Goal: Task Accomplishment & Management: Complete application form

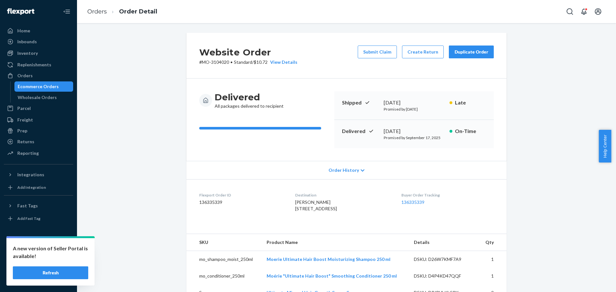
click at [36, 78] on div "Orders" at bounding box center [38, 75] width 68 height 9
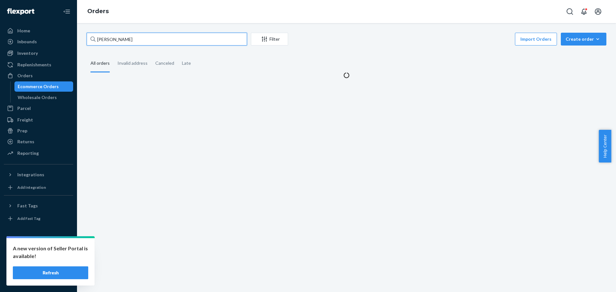
click at [113, 35] on input "[PERSON_NAME]" at bounding box center [167, 39] width 160 height 13
paste input "3080015"
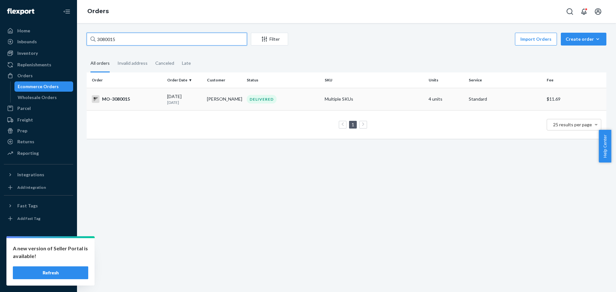
type input "3080015"
click at [148, 100] on div "MO-3080015" at bounding box center [127, 99] width 70 height 8
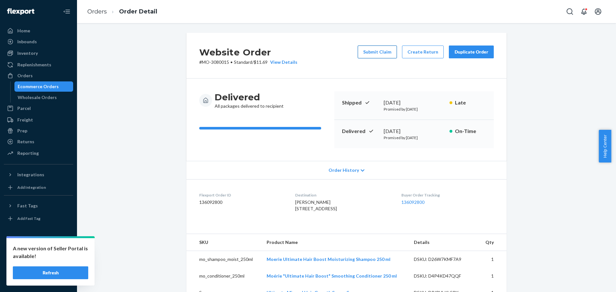
click at [385, 52] on button "Submit Claim" at bounding box center [377, 52] width 39 height 13
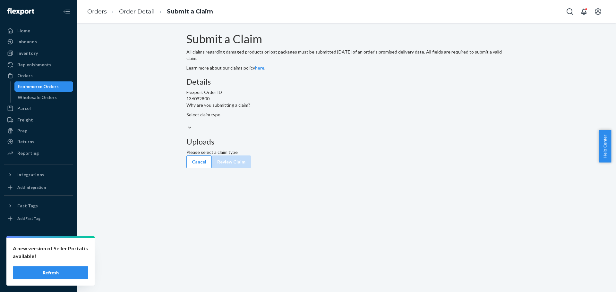
click at [293, 124] on div "Select claim type" at bounding box center [346, 118] width 320 height 13
click at [187, 124] on input "Why are you submitting a claim? Select claim type" at bounding box center [186, 121] width 1 height 6
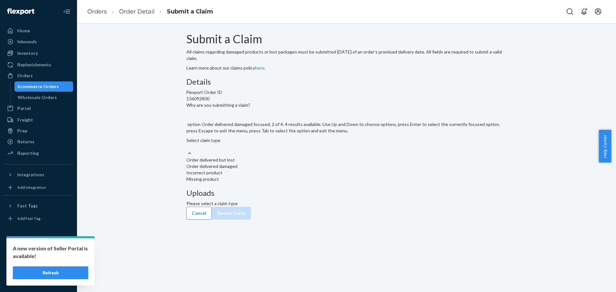
click at [286, 170] on div "Order delivered damaged" at bounding box center [346, 166] width 320 height 6
click at [187, 150] on input "Why are you submitting a claim? option Order delivered damaged focused, 2 of 4.…" at bounding box center [186, 147] width 1 height 6
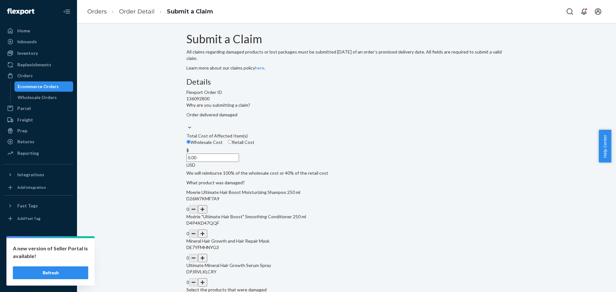
drag, startPoint x: 286, startPoint y: 203, endPoint x: 327, endPoint y: 203, distance: 41.4
click at [327, 203] on div "Details Flexport Order ID 136092800 Why are you submitting a claim? Order deliv…" at bounding box center [346, 186] width 320 height 216
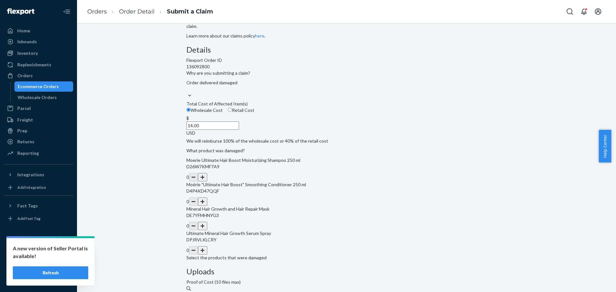
scroll to position [64, 0]
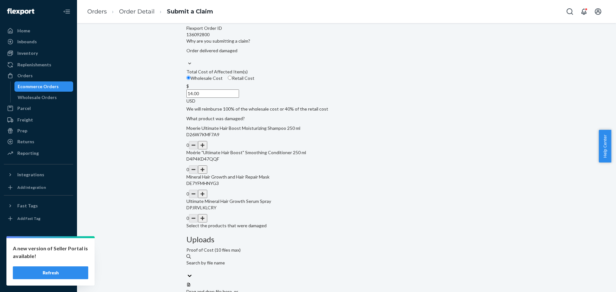
type input "14.00"
click at [207, 223] on button "button" at bounding box center [202, 218] width 9 height 8
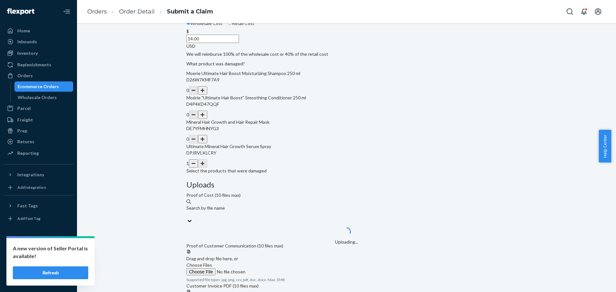
scroll to position [119, 0]
click at [212, 262] on span "Choose Files" at bounding box center [199, 264] width 26 height 5
click at [274, 268] on input "Choose Files" at bounding box center [229, 271] width 87 height 7
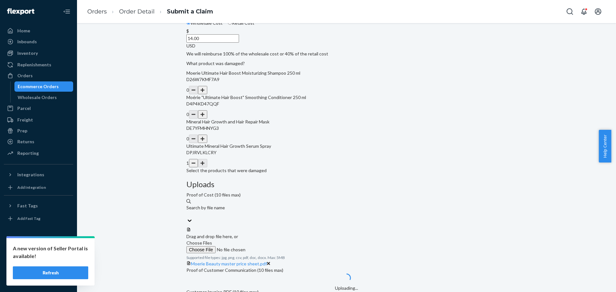
scroll to position [144, 0]
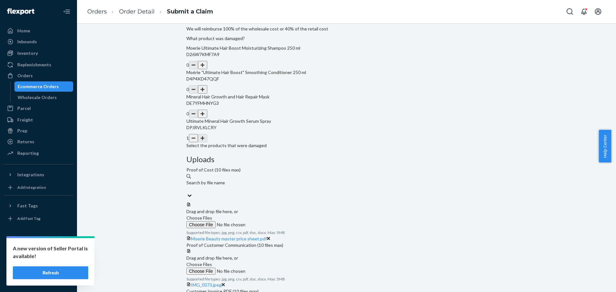
click at [212, 262] on span "Choose Files" at bounding box center [199, 264] width 26 height 5
click at [274, 268] on input "Choose Files" at bounding box center [229, 271] width 87 height 7
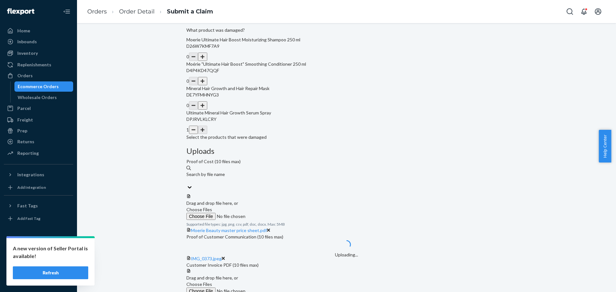
scroll to position [169, 0]
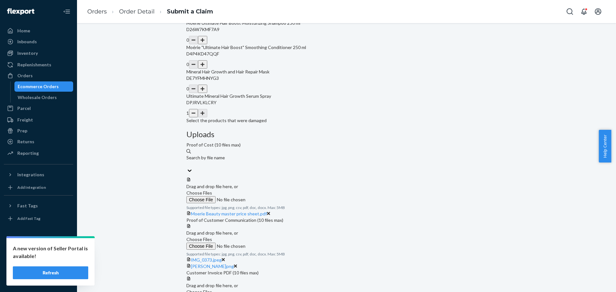
click at [212, 289] on span "Choose Files" at bounding box center [199, 291] width 26 height 5
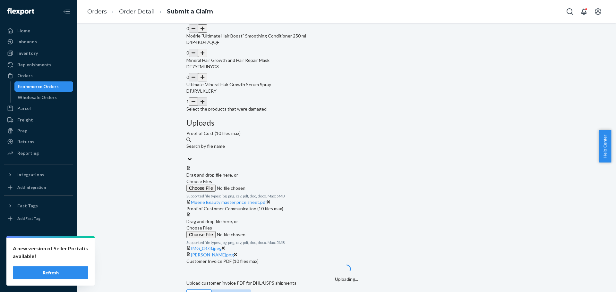
scroll to position [194, 0]
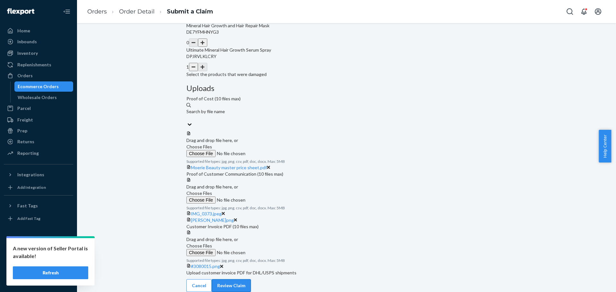
click at [251, 281] on button "Review Claim" at bounding box center [231, 285] width 39 height 13
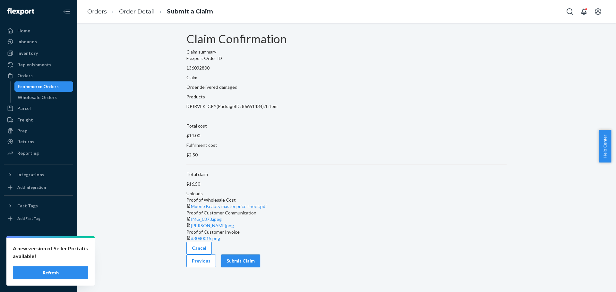
click at [260, 268] on button "Submit Claim" at bounding box center [240, 261] width 39 height 13
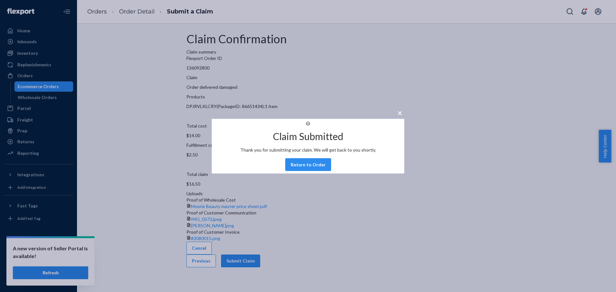
click at [128, 126] on div "× Claim Submitted Thank you for submitting your claim. We will get back to you …" at bounding box center [308, 146] width 616 height 292
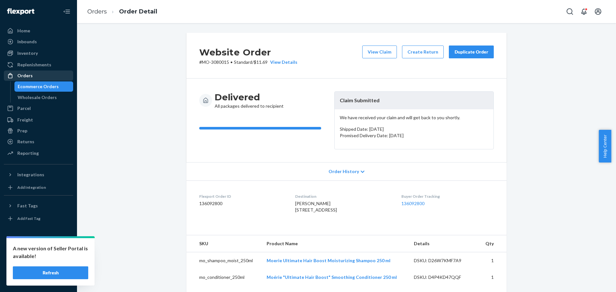
click at [34, 73] on div "Orders" at bounding box center [38, 75] width 68 height 9
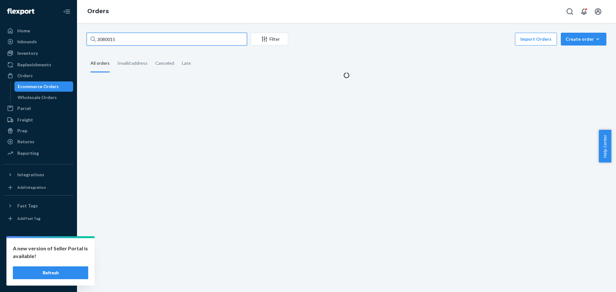
click at [111, 40] on input "3080015" at bounding box center [167, 39] width 160 height 13
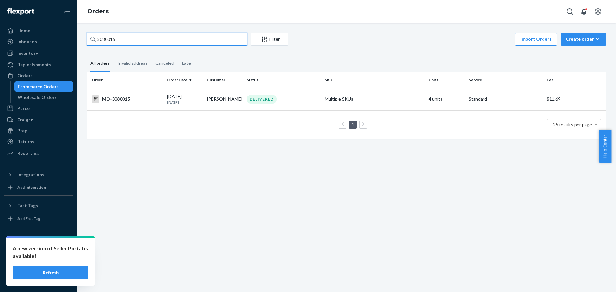
paste input "5140"
type input "3051405"
click at [136, 167] on div "3051405 Filter Import Orders Create order Ecommerce order Removal order All ord…" at bounding box center [346, 157] width 539 height 269
click at [122, 102] on div "MO-3051405" at bounding box center [127, 99] width 70 height 8
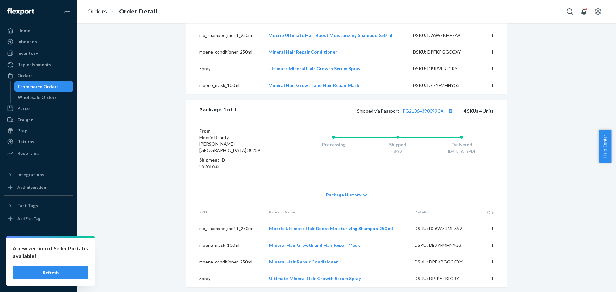
scroll to position [233, 0]
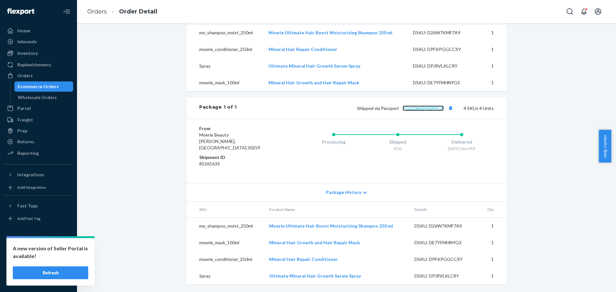
click at [435, 111] on link "PG21064390099CA" at bounding box center [423, 108] width 41 height 5
